Goal: Task Accomplishment & Management: Manage account settings

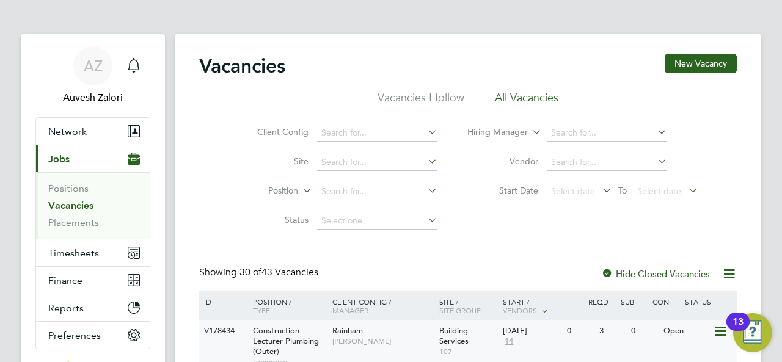
scroll to position [244, 0]
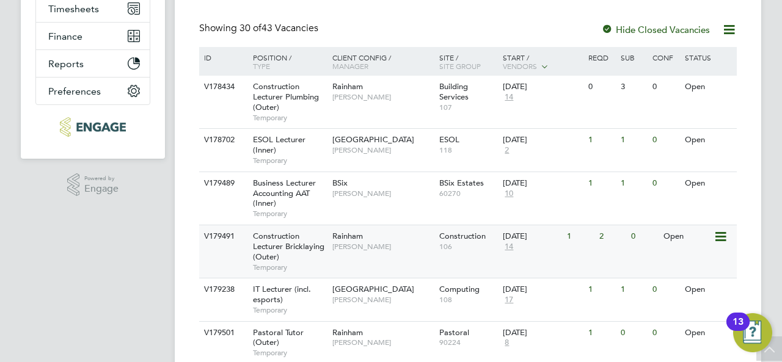
click at [272, 240] on span "Construction Lecturer Bricklaying (Outer)" at bounding box center [288, 246] width 71 height 31
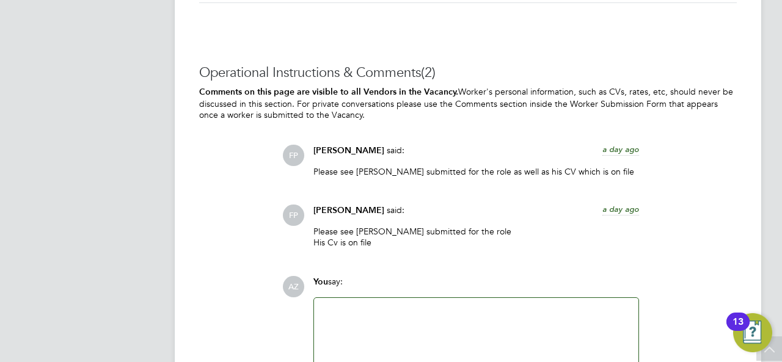
scroll to position [2261, 0]
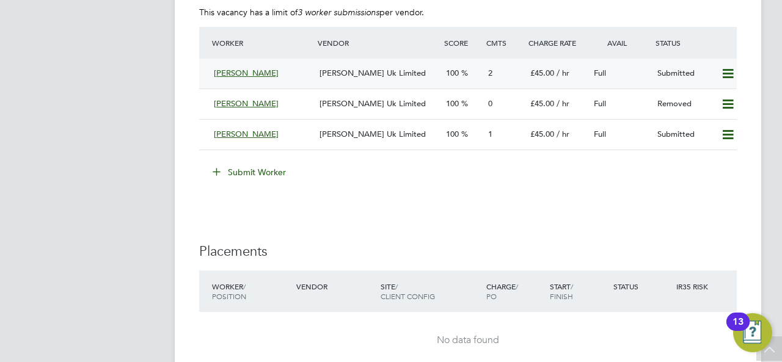
click at [309, 73] on div "Christopher Roach" at bounding box center [262, 74] width 106 height 20
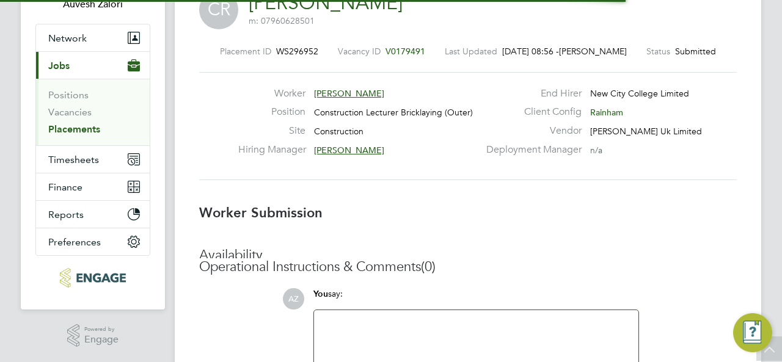
scroll to position [36, 86]
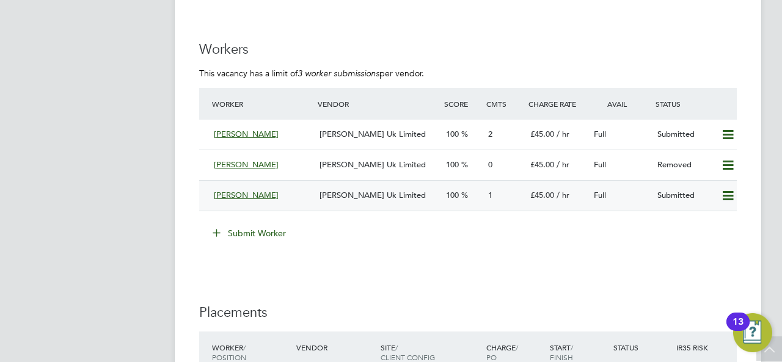
click at [298, 190] on div "James Lamb" at bounding box center [262, 196] width 106 height 20
